Goal: Find specific page/section: Find specific page/section

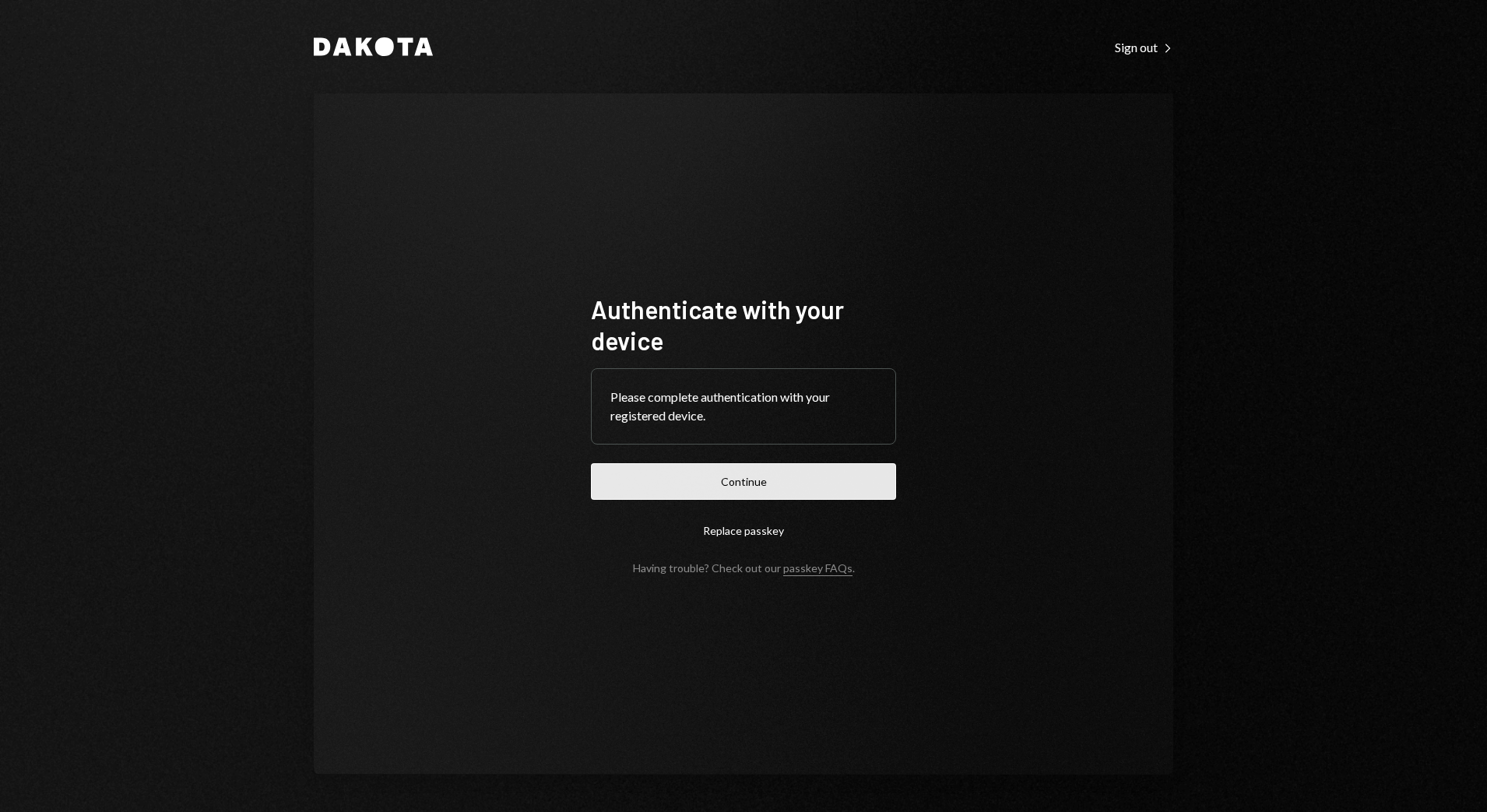
click at [726, 472] on button "Continue" at bounding box center [744, 481] width 305 height 36
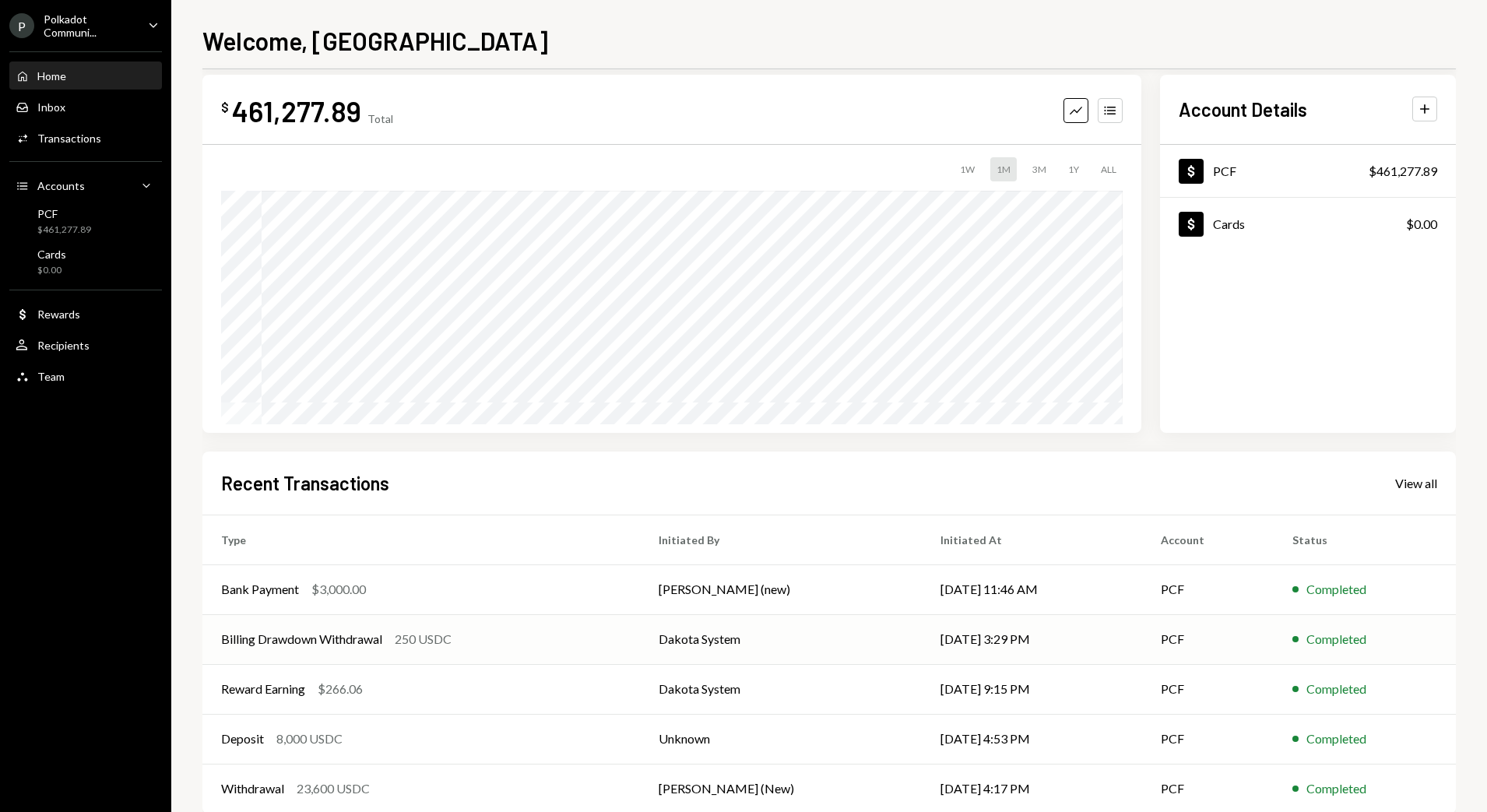
scroll to position [52, 0]
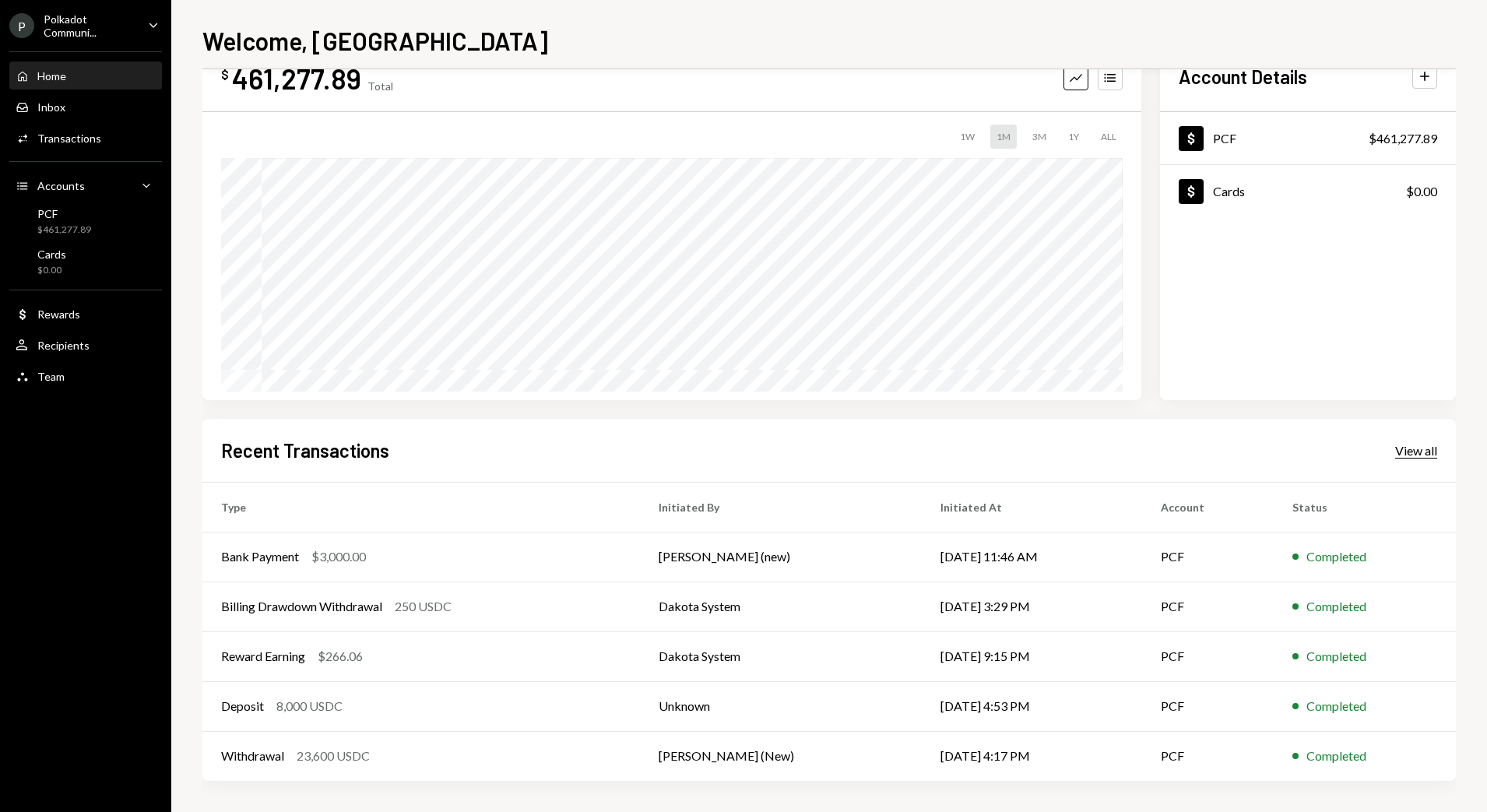
click at [1407, 457] on div "View all" at bounding box center [1415, 450] width 42 height 15
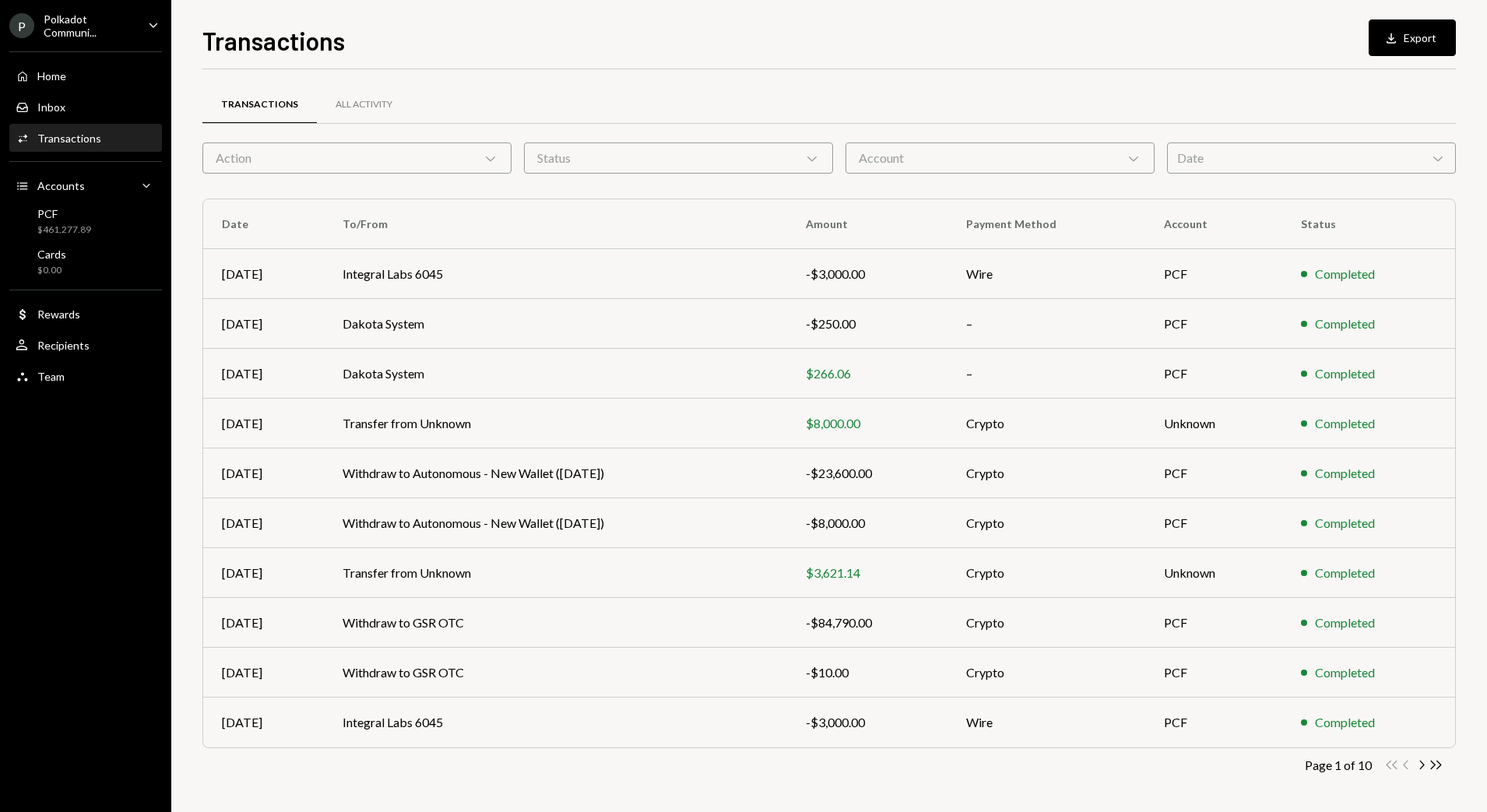
click at [359, 78] on div "Transactions All Activity Action Chevron Down Status Chevron Down Account Chevr…" at bounding box center [828, 441] width 1253 height 743
click at [349, 108] on div "All Activity" at bounding box center [364, 105] width 57 height 13
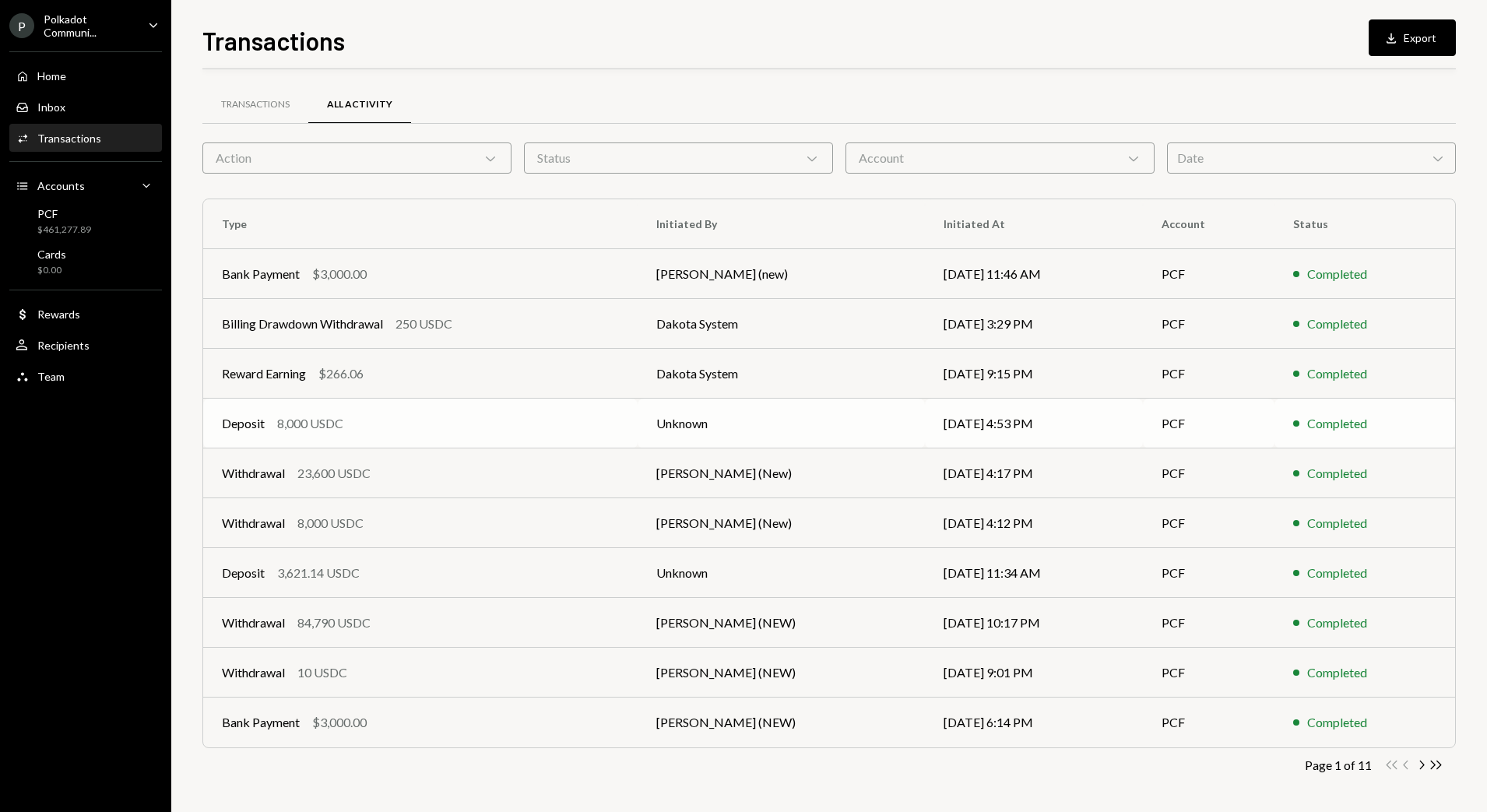
scroll to position [1, 0]
click at [1410, 34] on button "Download Export" at bounding box center [1412, 37] width 87 height 36
click at [70, 224] on div "$461,277.89" at bounding box center [64, 230] width 53 height 13
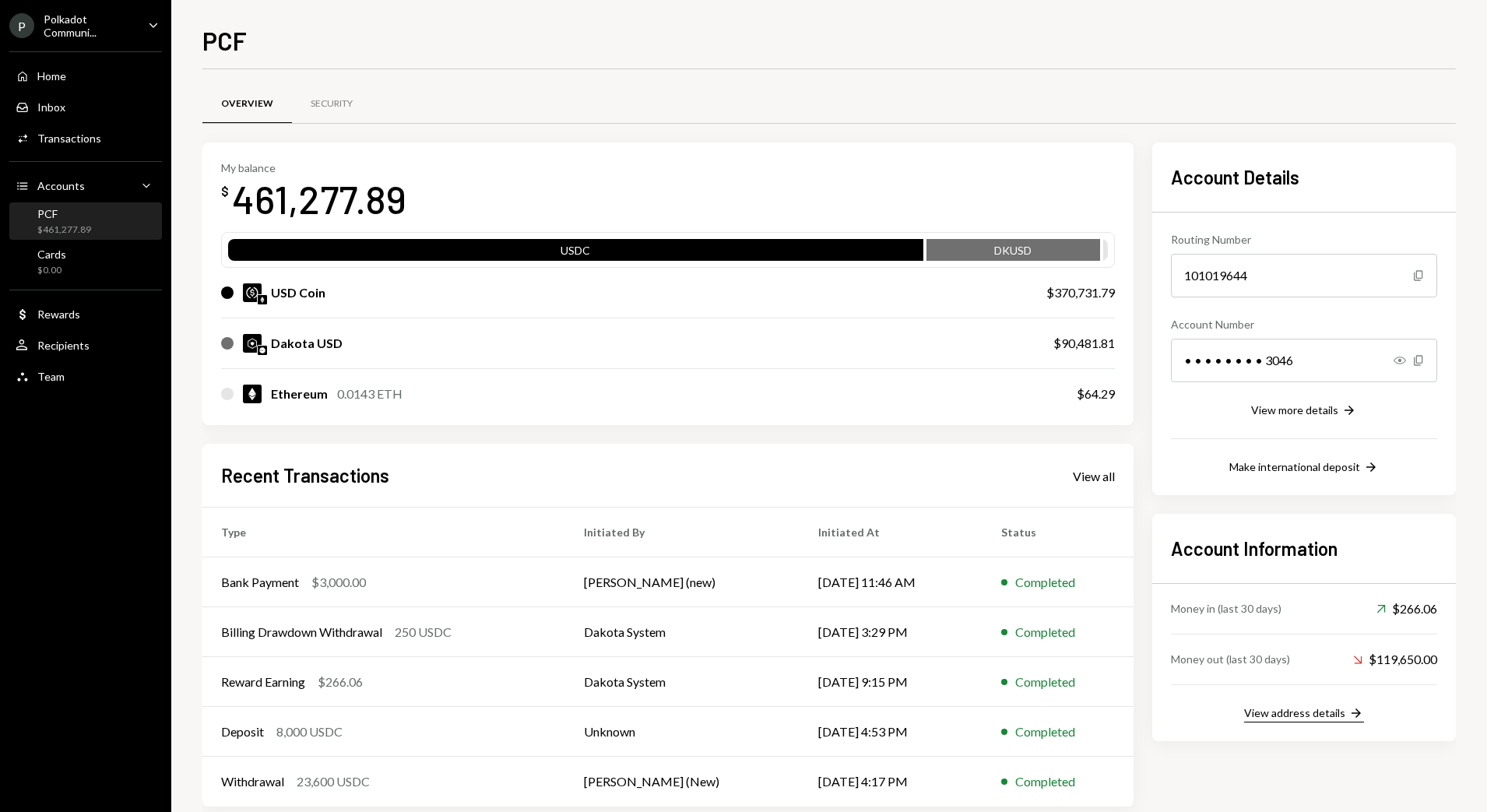
click at [1327, 715] on div "View address details" at bounding box center [1294, 713] width 101 height 13
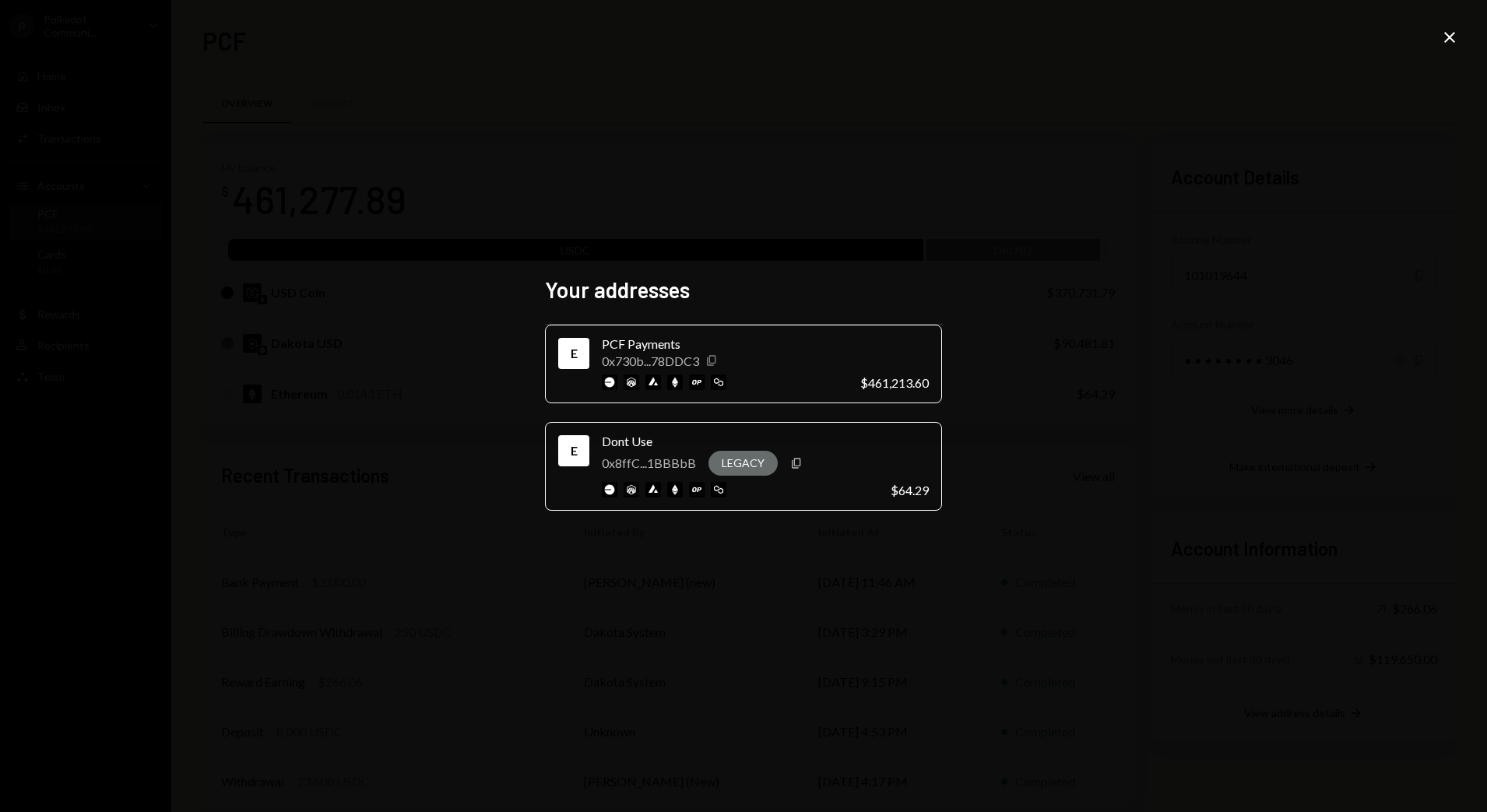
click at [713, 360] on icon "Copy" at bounding box center [711, 360] width 12 height 12
